Goal: Navigation & Orientation: Find specific page/section

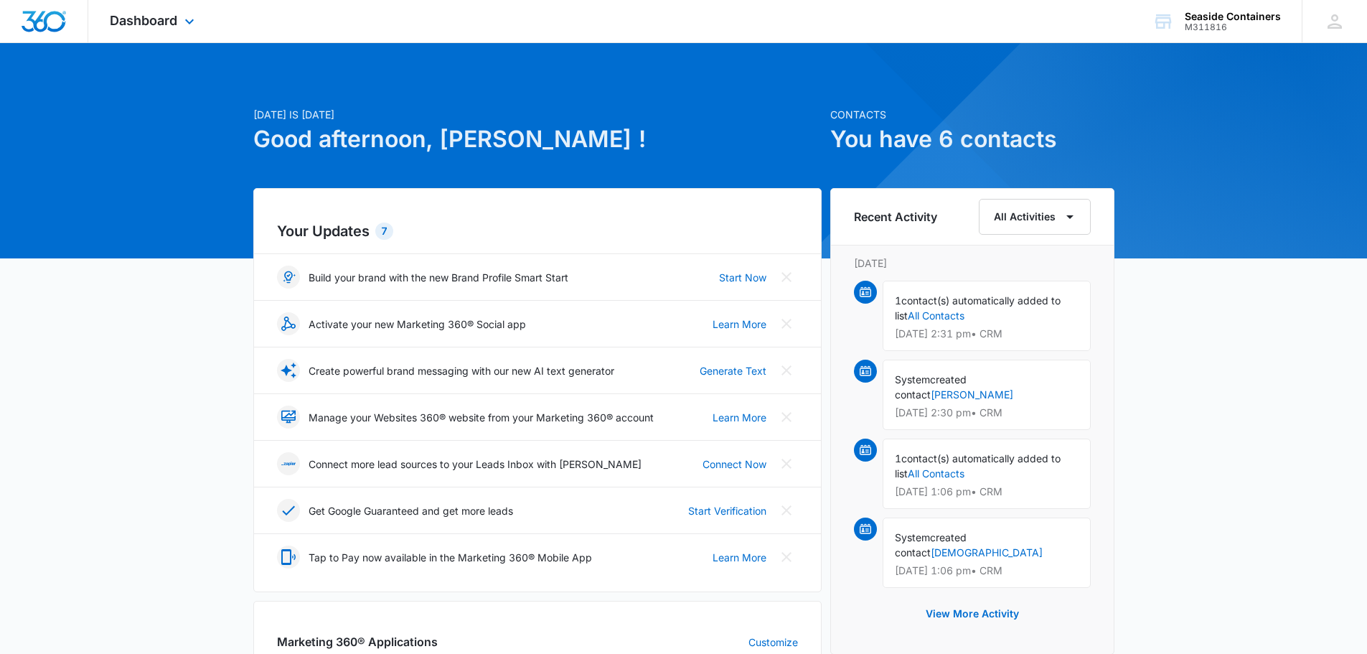
click at [180, 21] on div "Dashboard Apps Reputation Websites Forms CRM Email Social Payments POS Content …" at bounding box center [153, 21] width 131 height 42
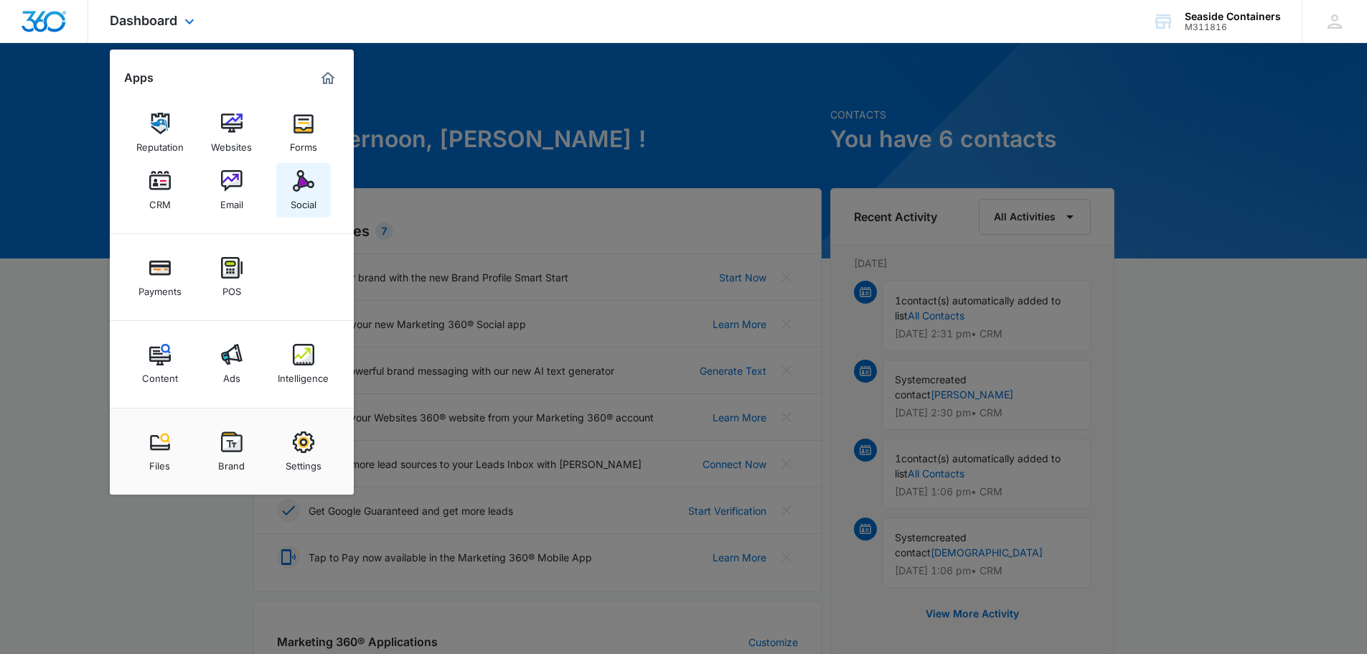
click at [299, 190] on img at bounding box center [304, 181] width 22 height 22
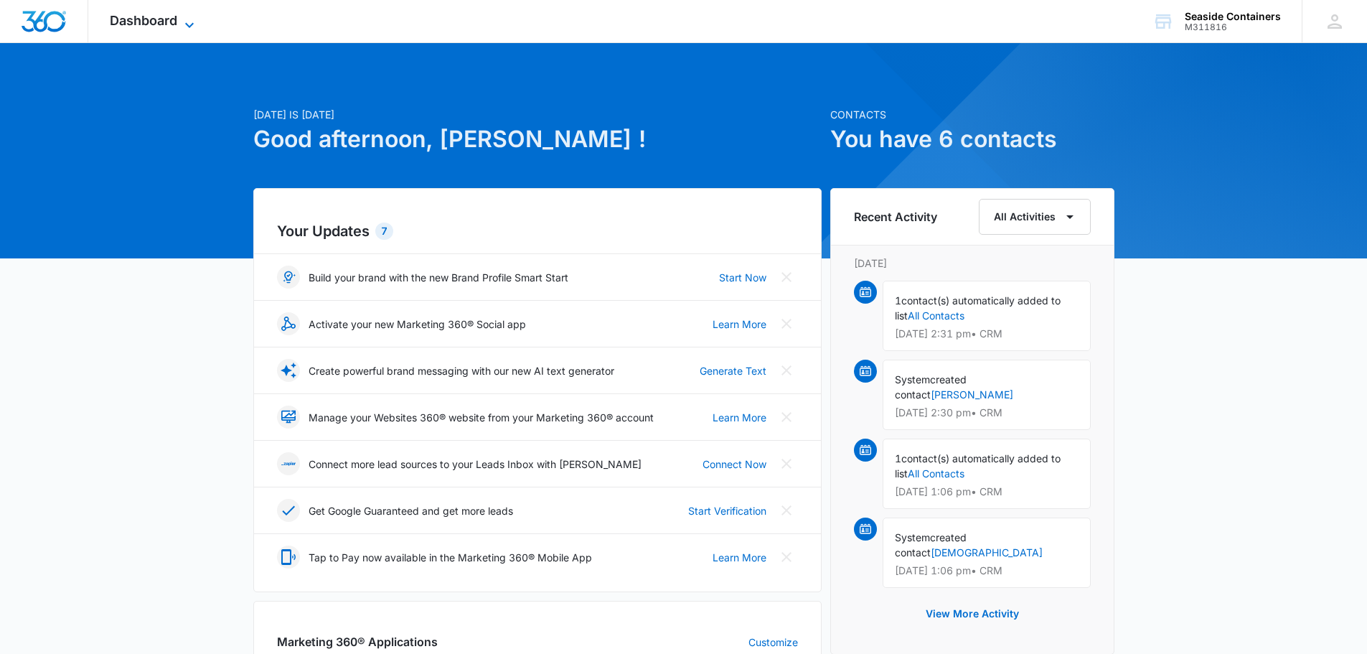
click at [174, 21] on span "Dashboard" at bounding box center [143, 20] width 67 height 15
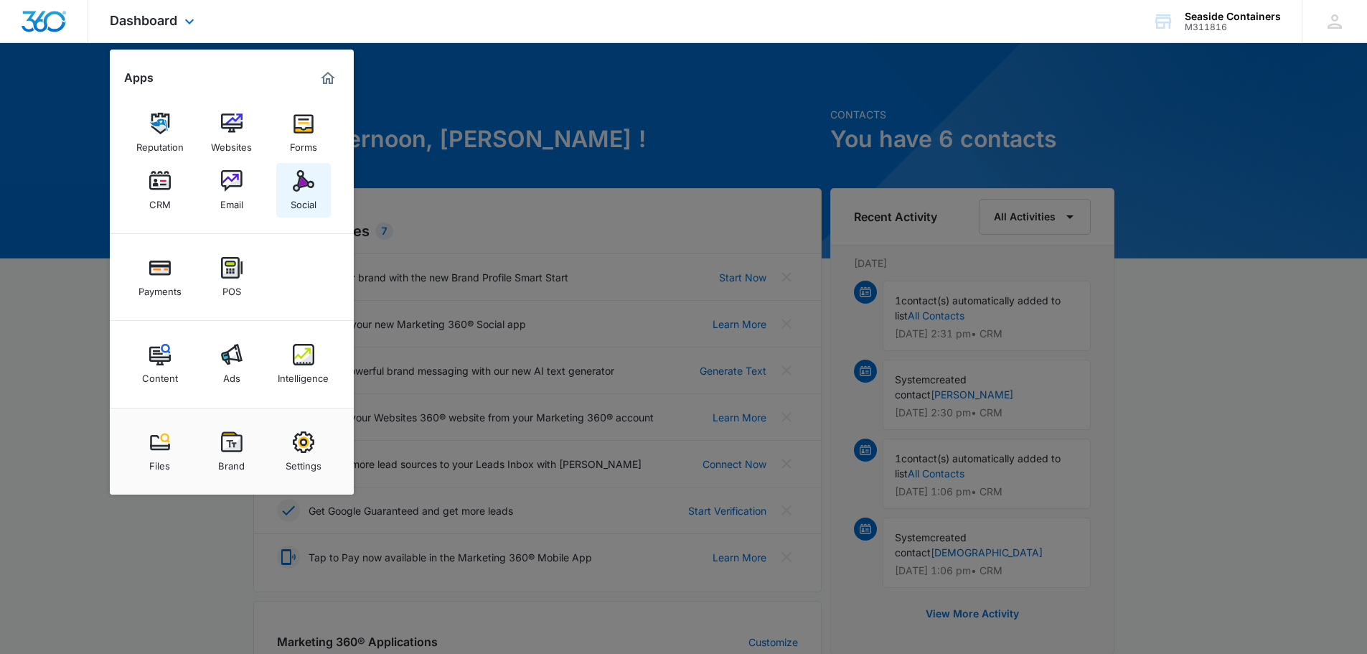
click at [302, 189] on img at bounding box center [304, 181] width 22 height 22
